Goal: Transaction & Acquisition: Book appointment/travel/reservation

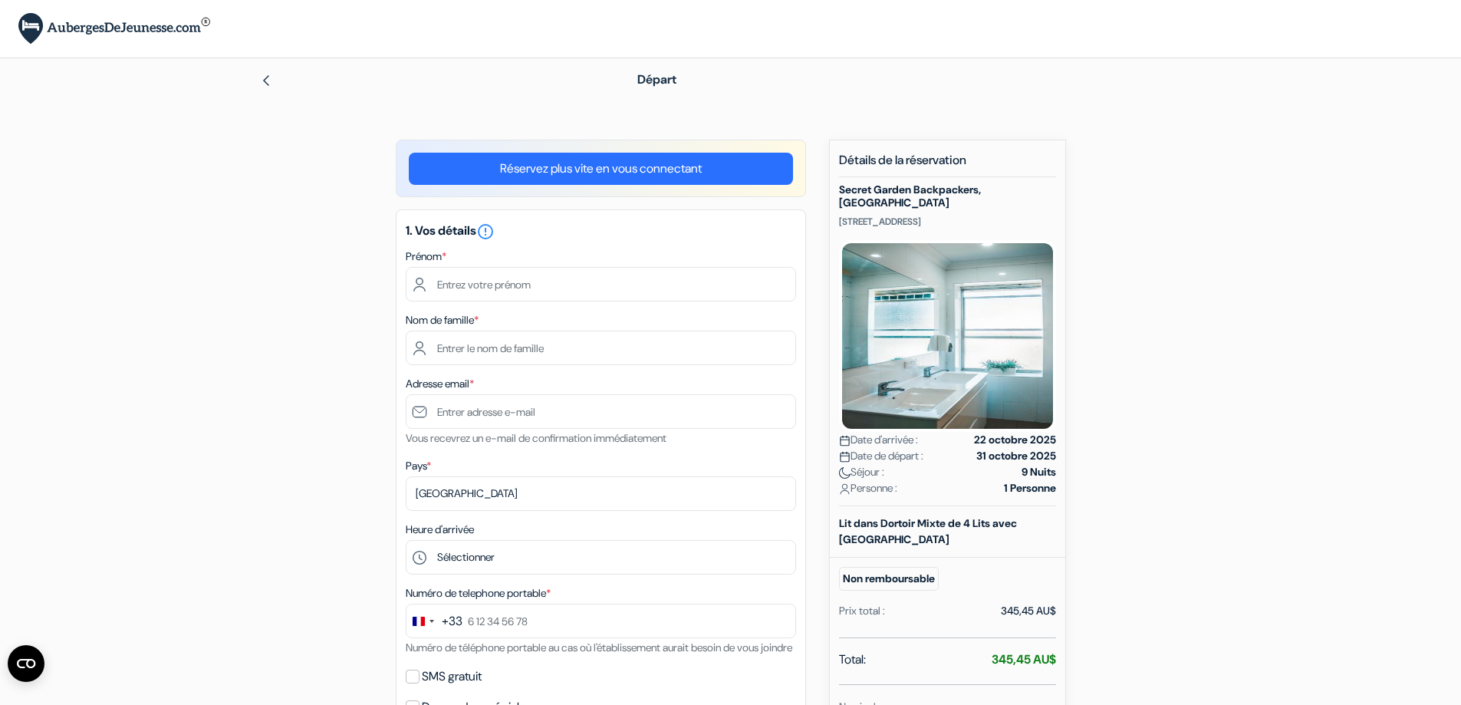
scroll to position [230, 0]
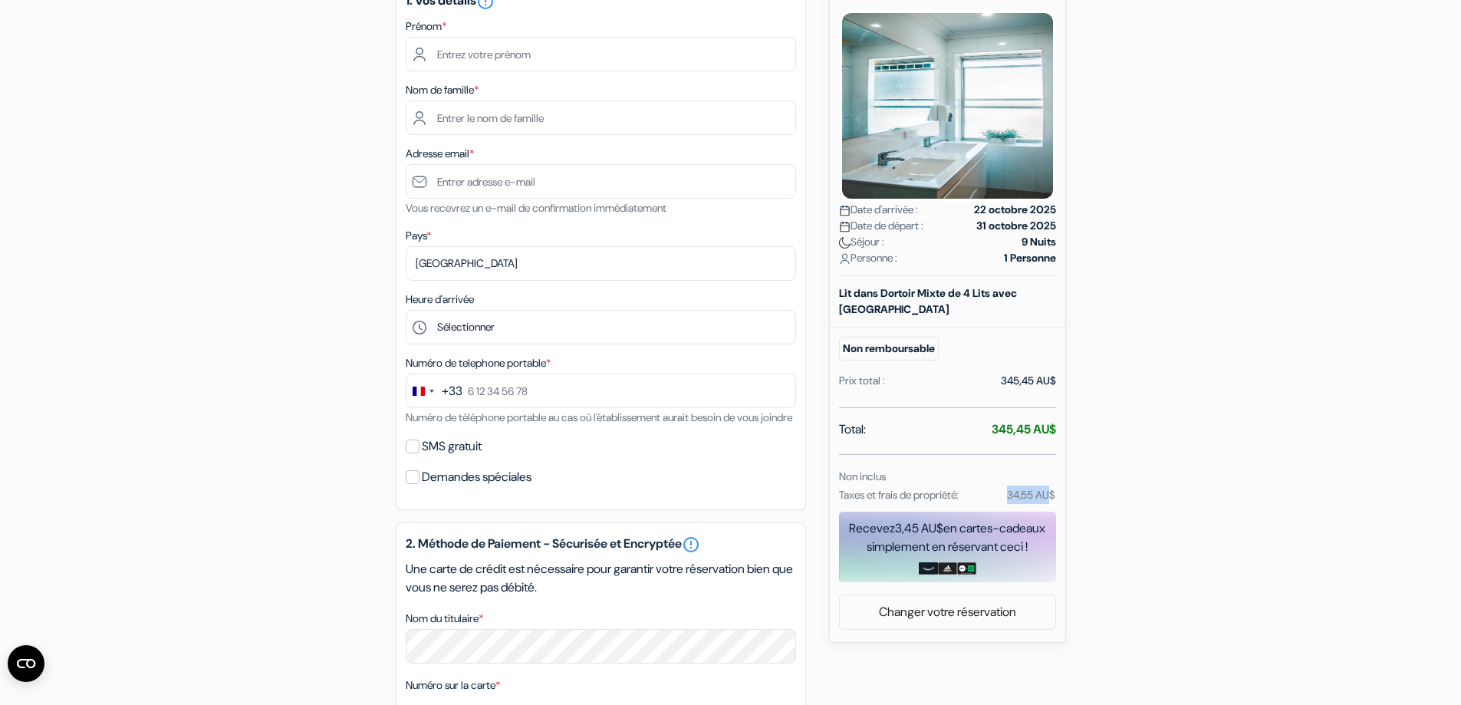
drag, startPoint x: 1003, startPoint y: 481, endPoint x: 1047, endPoint y: 482, distance: 43.7
click at [1047, 486] on div "34,55 AU$" at bounding box center [1025, 495] width 78 height 18
click at [1141, 479] on div "add_box Secret Garden Backpackers, [GEOGRAPHIC_DATA] [STREET_ADDRESS] Détails d…" at bounding box center [731, 501] width 1012 height 1184
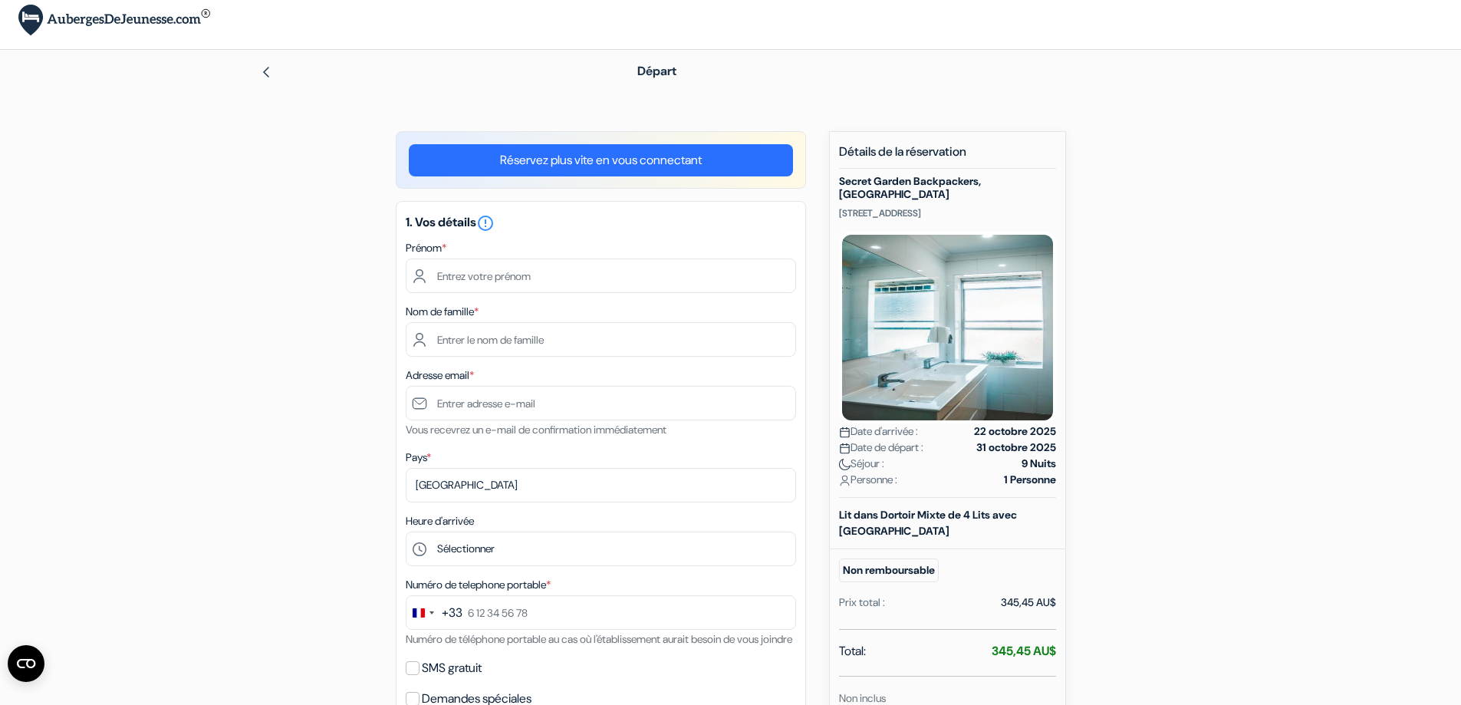
scroll to position [0, 0]
